Goal: Information Seeking & Learning: Compare options

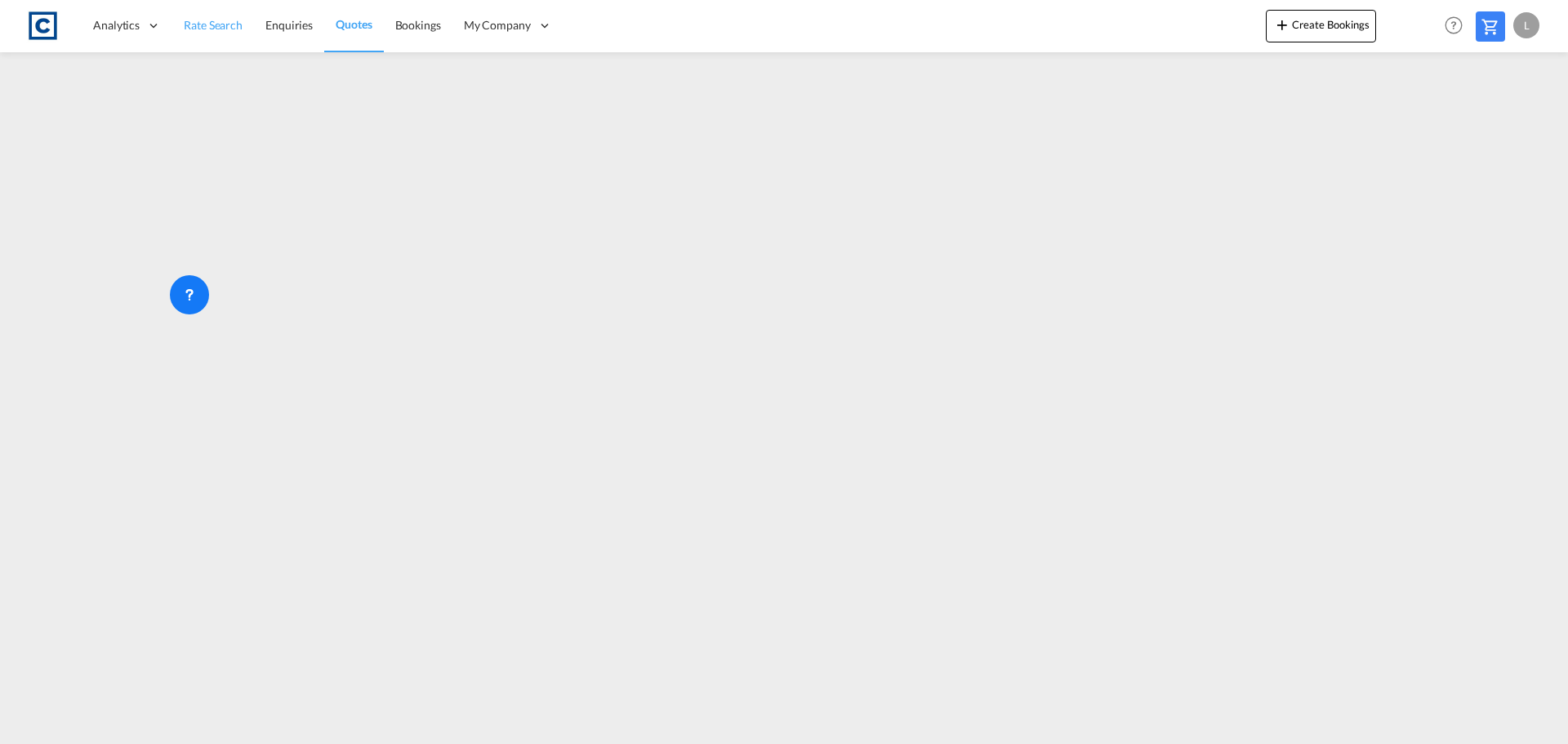
click at [228, 23] on span "Rate Search" at bounding box center [213, 25] width 59 height 14
